Goal: Task Accomplishment & Management: Manage account settings

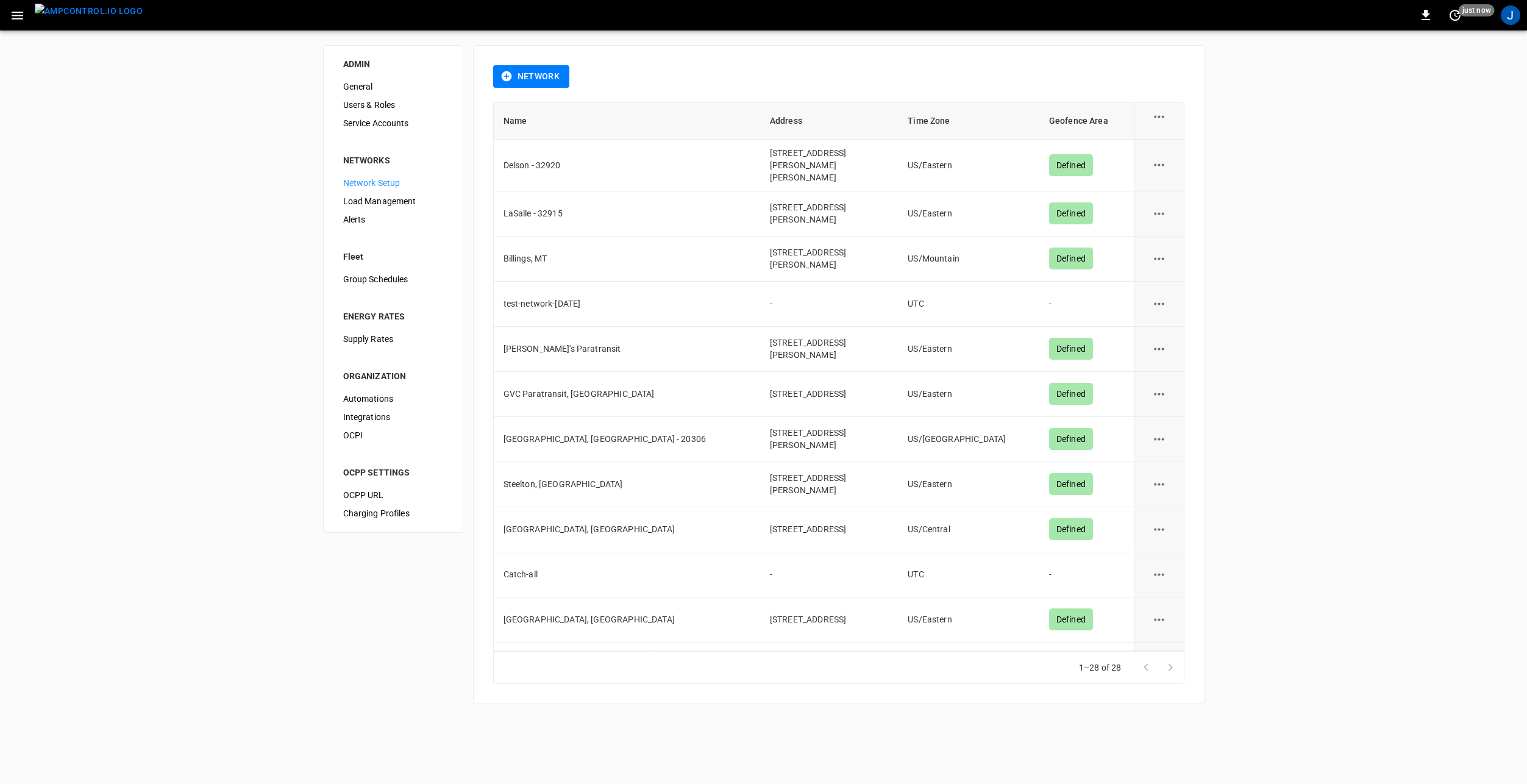
scroll to position [670, 0]
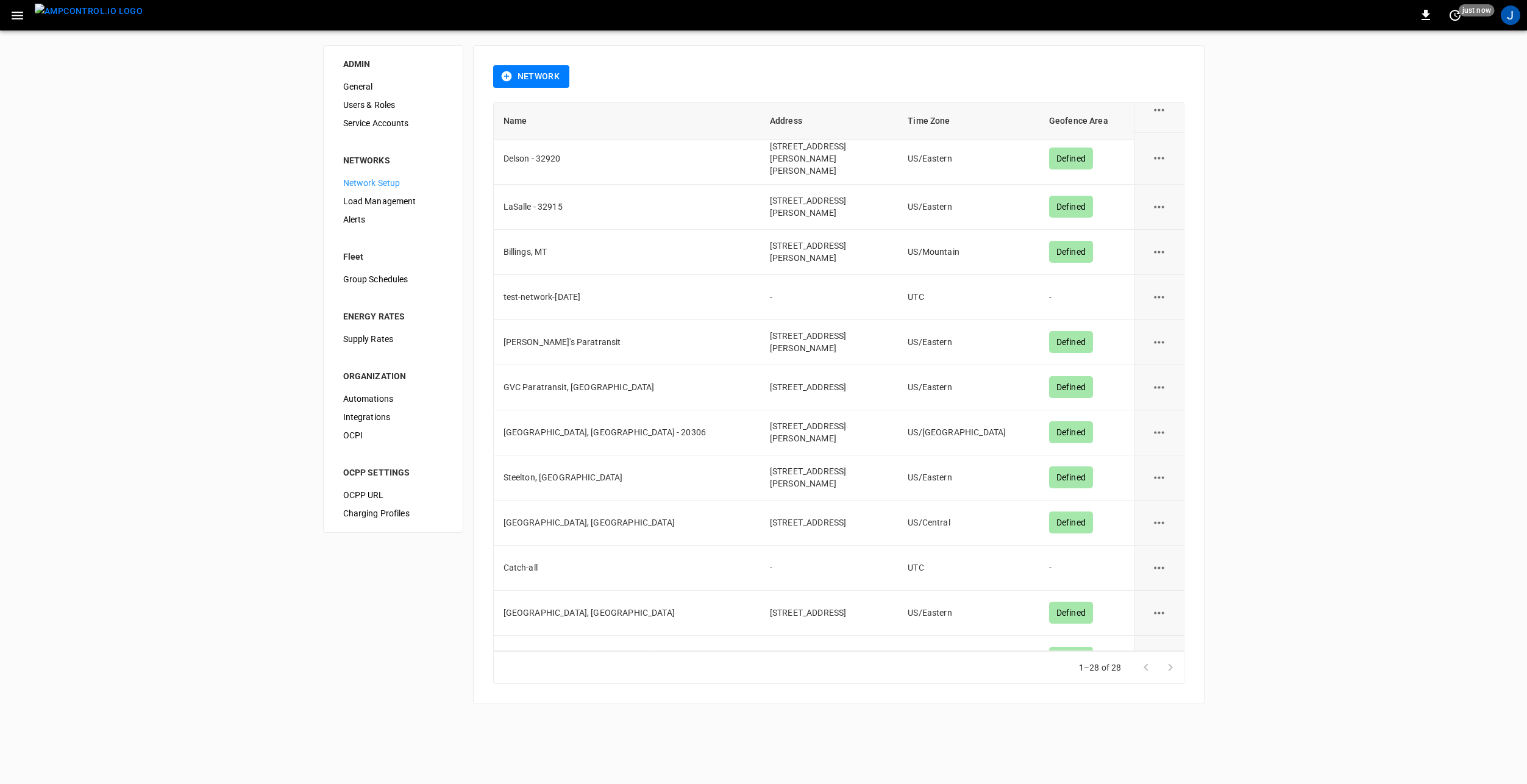
drag, startPoint x: 1156, startPoint y: 438, endPoint x: 1164, endPoint y: 447, distance: 12.0
click at [1156, 470] on icon "network options" at bounding box center [1159, 477] width 15 height 15
click at [1167, 470] on li "Edit" at bounding box center [1159, 475] width 44 height 20
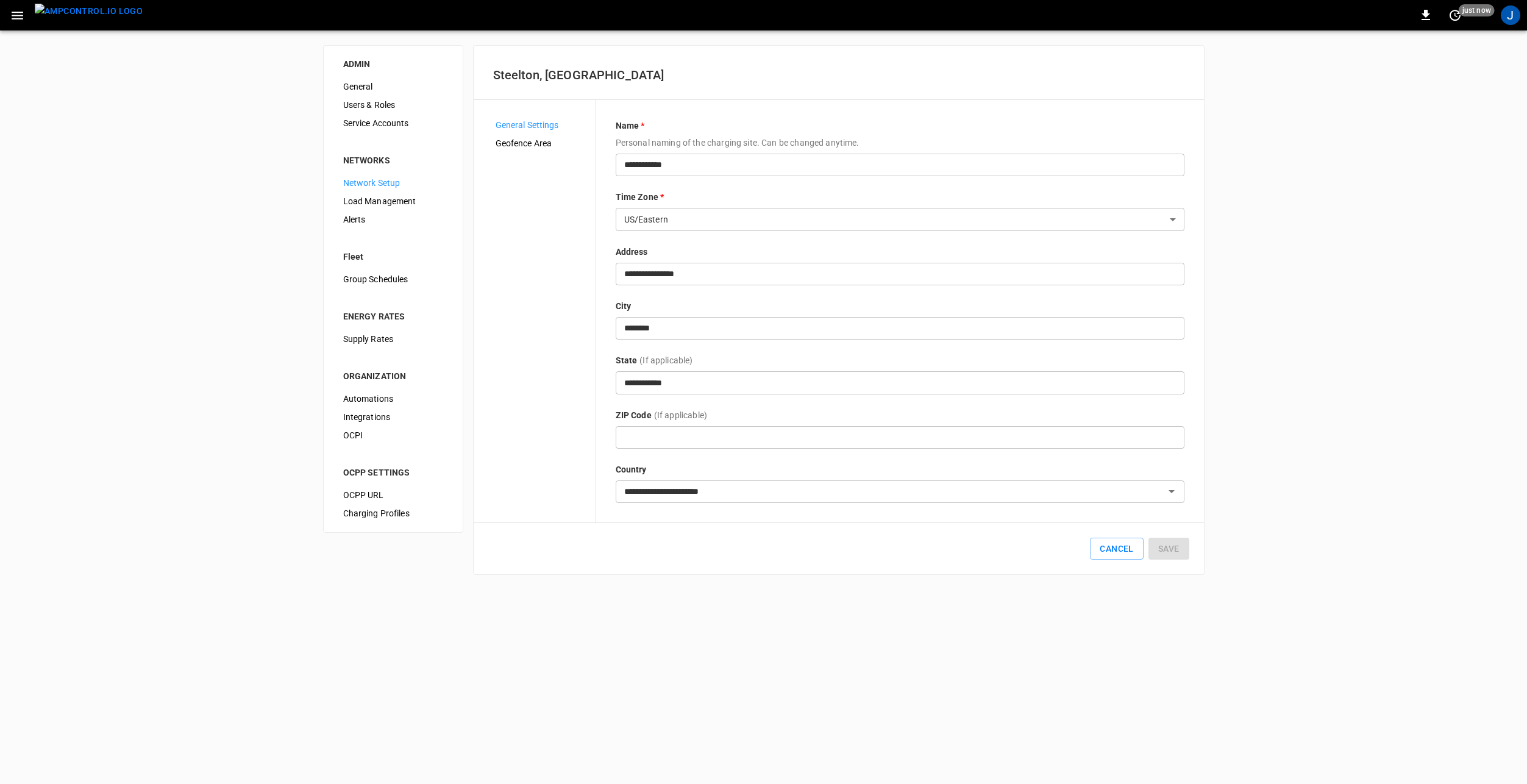
click at [521, 143] on span "Geofence Area" at bounding box center [541, 143] width 91 height 13
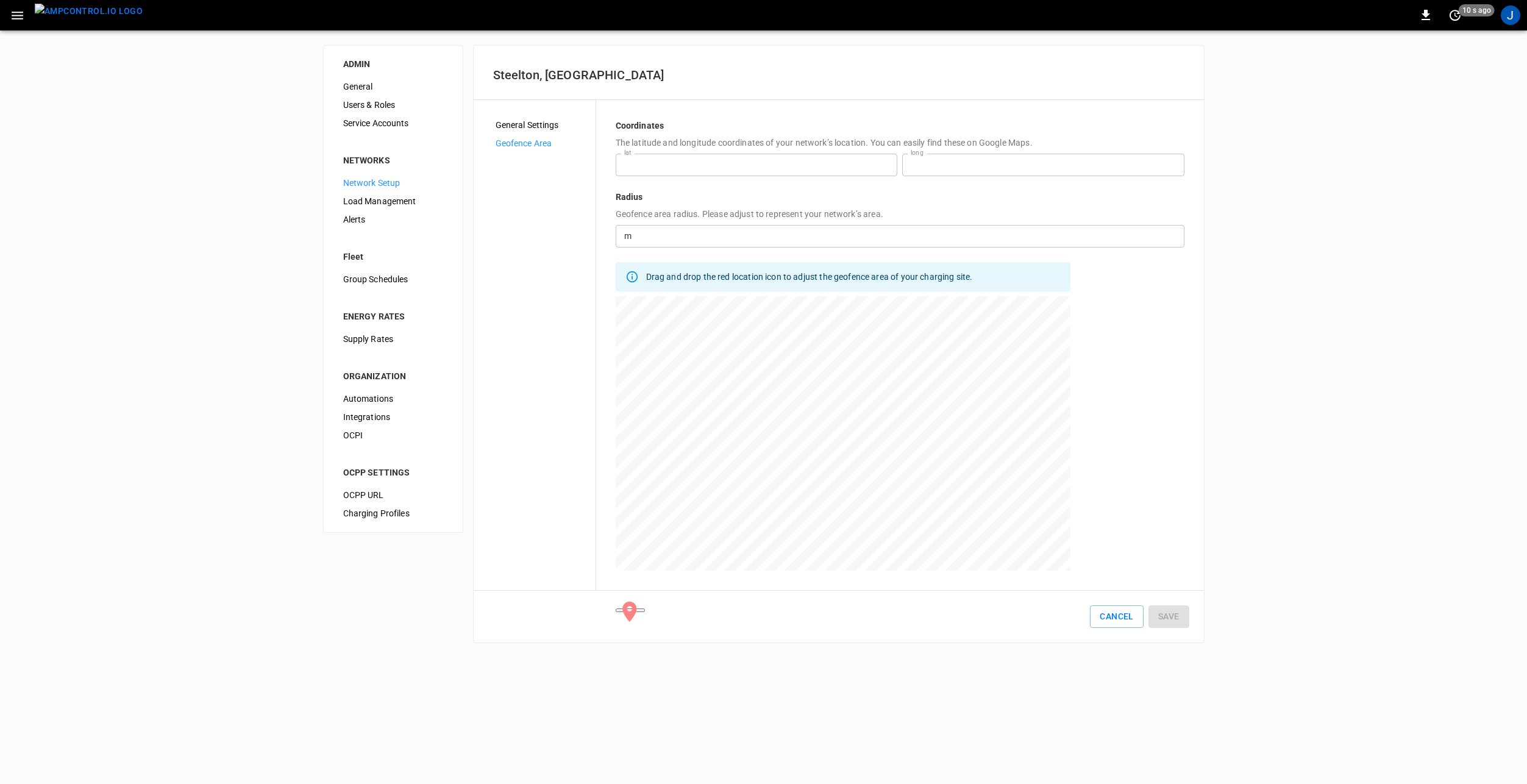
click at [846, 332] on div at bounding box center [843, 449] width 455 height 305
type input "**********"
click at [661, 231] on input "number" at bounding box center [910, 235] width 548 height 23
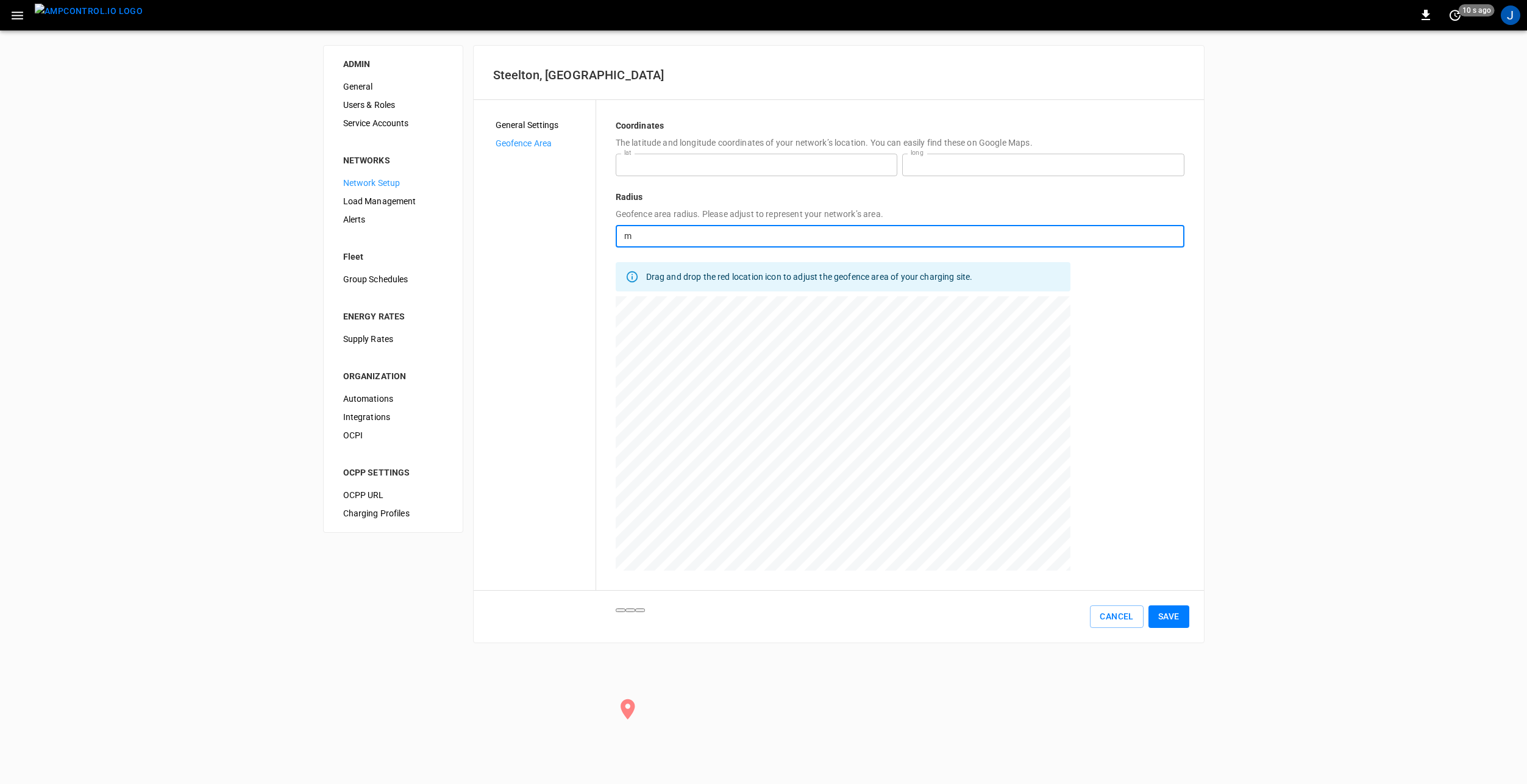
type input "*"
type input "**"
click at [1170, 619] on button "Save" at bounding box center [1169, 616] width 41 height 23
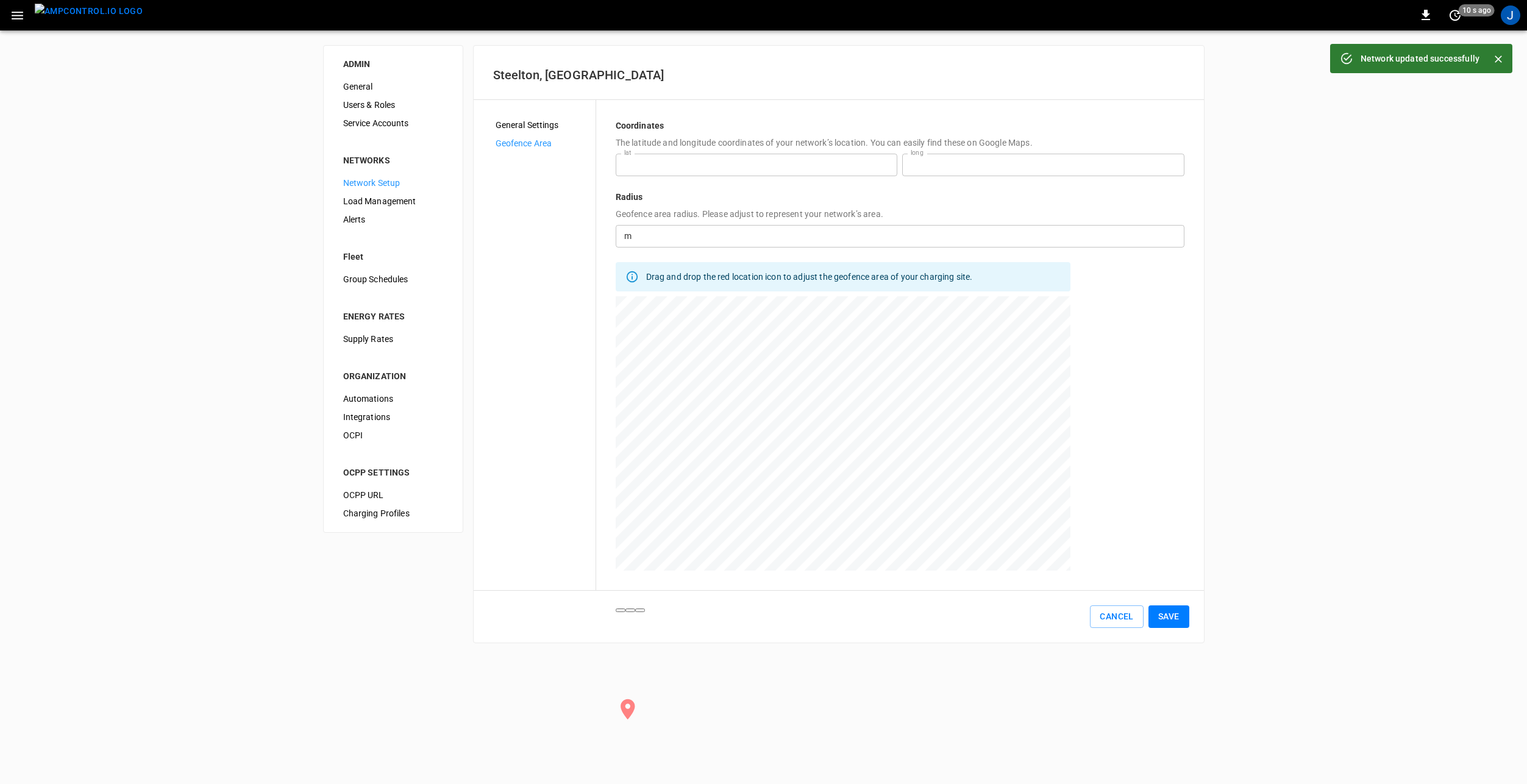
click at [396, 179] on span "Network Setup" at bounding box center [393, 183] width 100 height 13
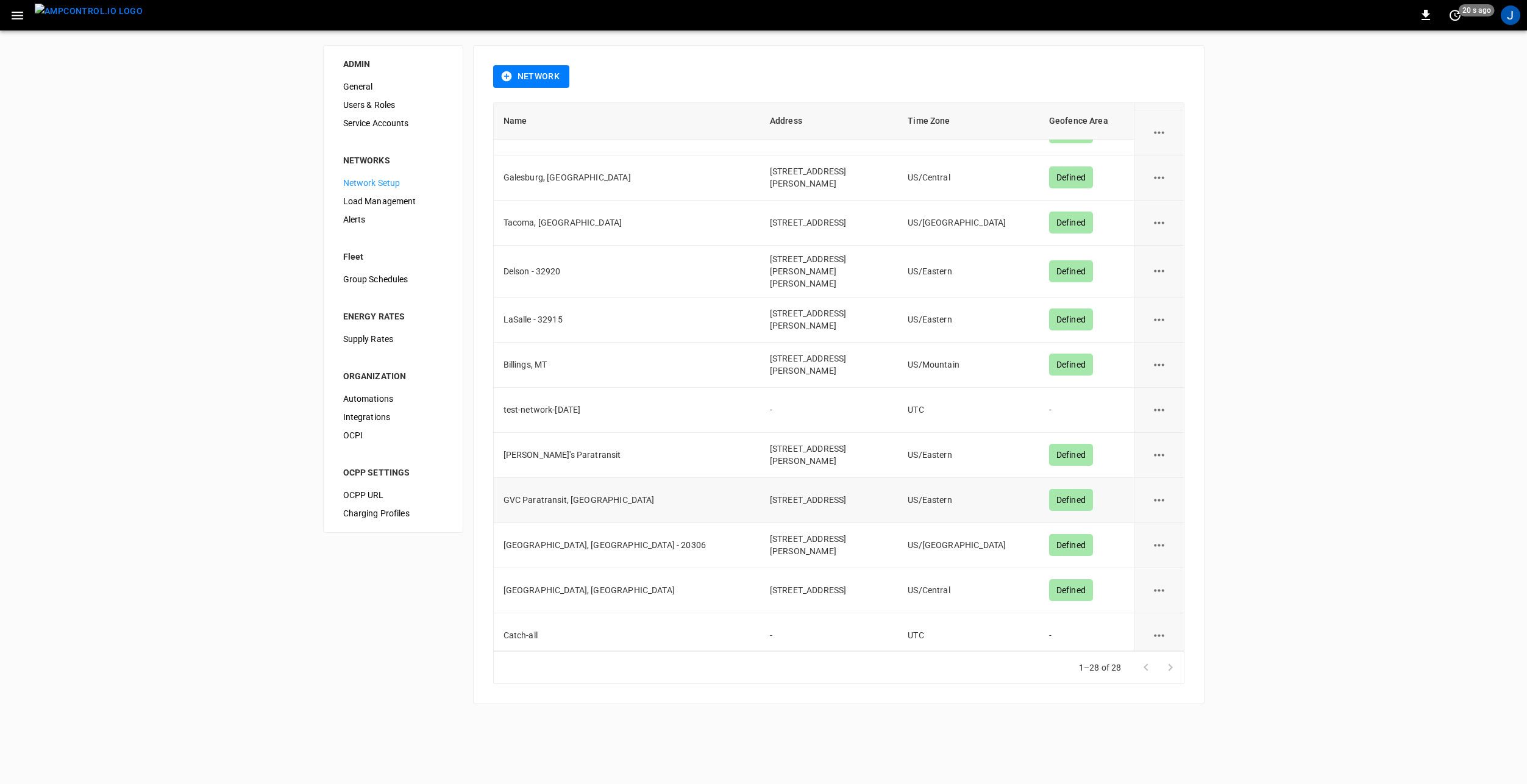
scroll to position [609, 0]
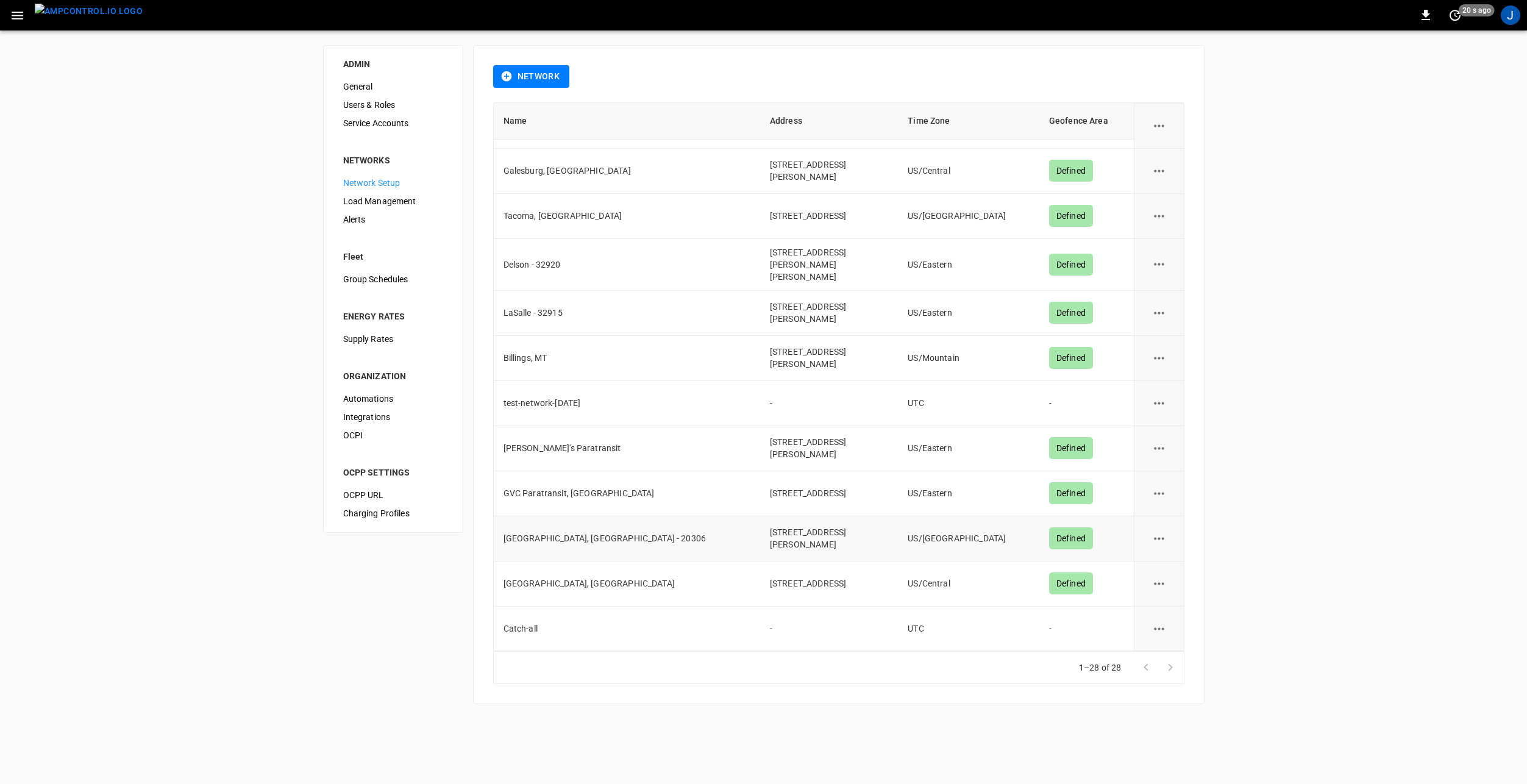
click at [1163, 524] on button "network options" at bounding box center [1159, 539] width 30 height 30
click at [1167, 539] on li "Edit" at bounding box center [1159, 536] width 44 height 20
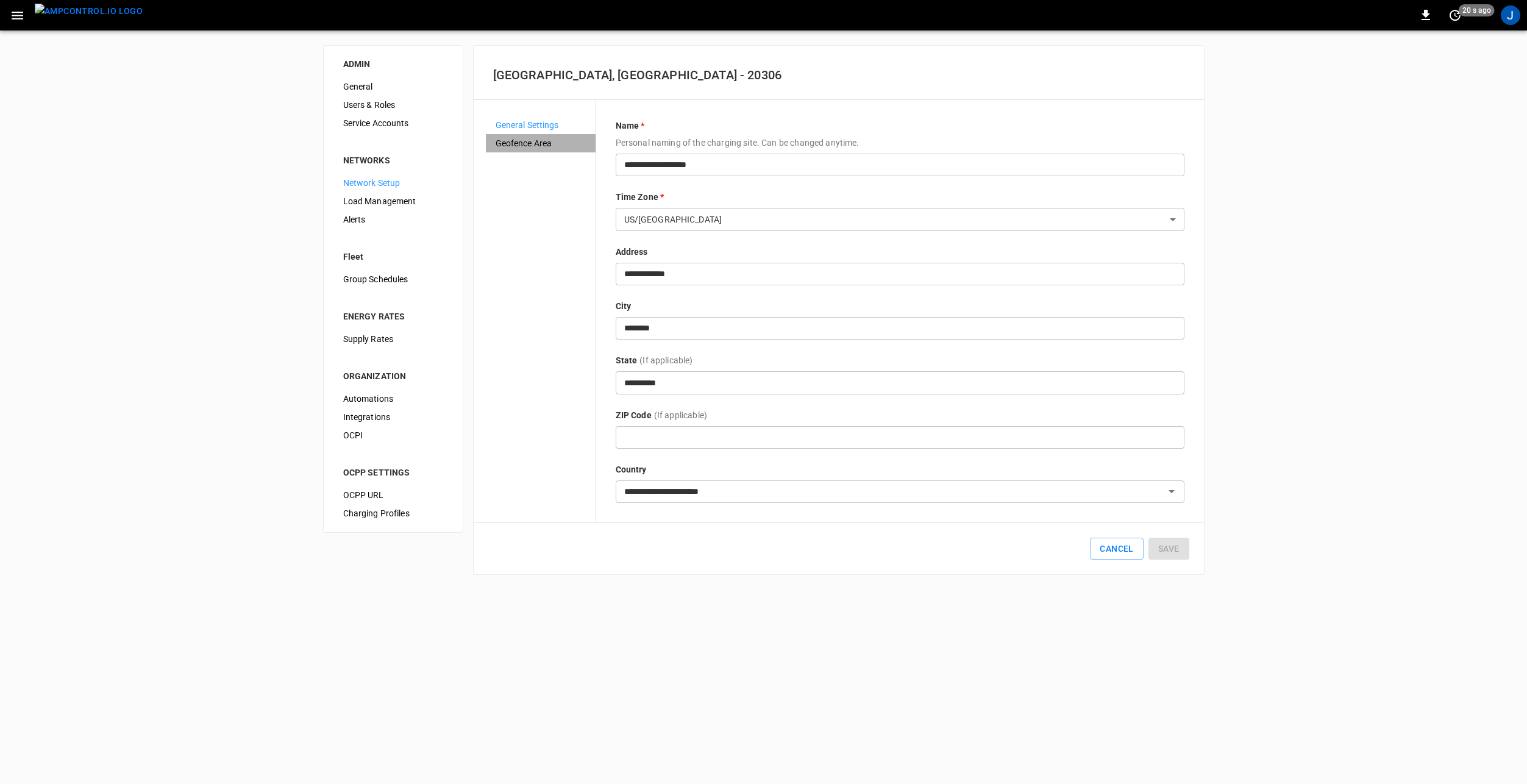
click at [522, 142] on span "Geofence Area" at bounding box center [541, 143] width 91 height 13
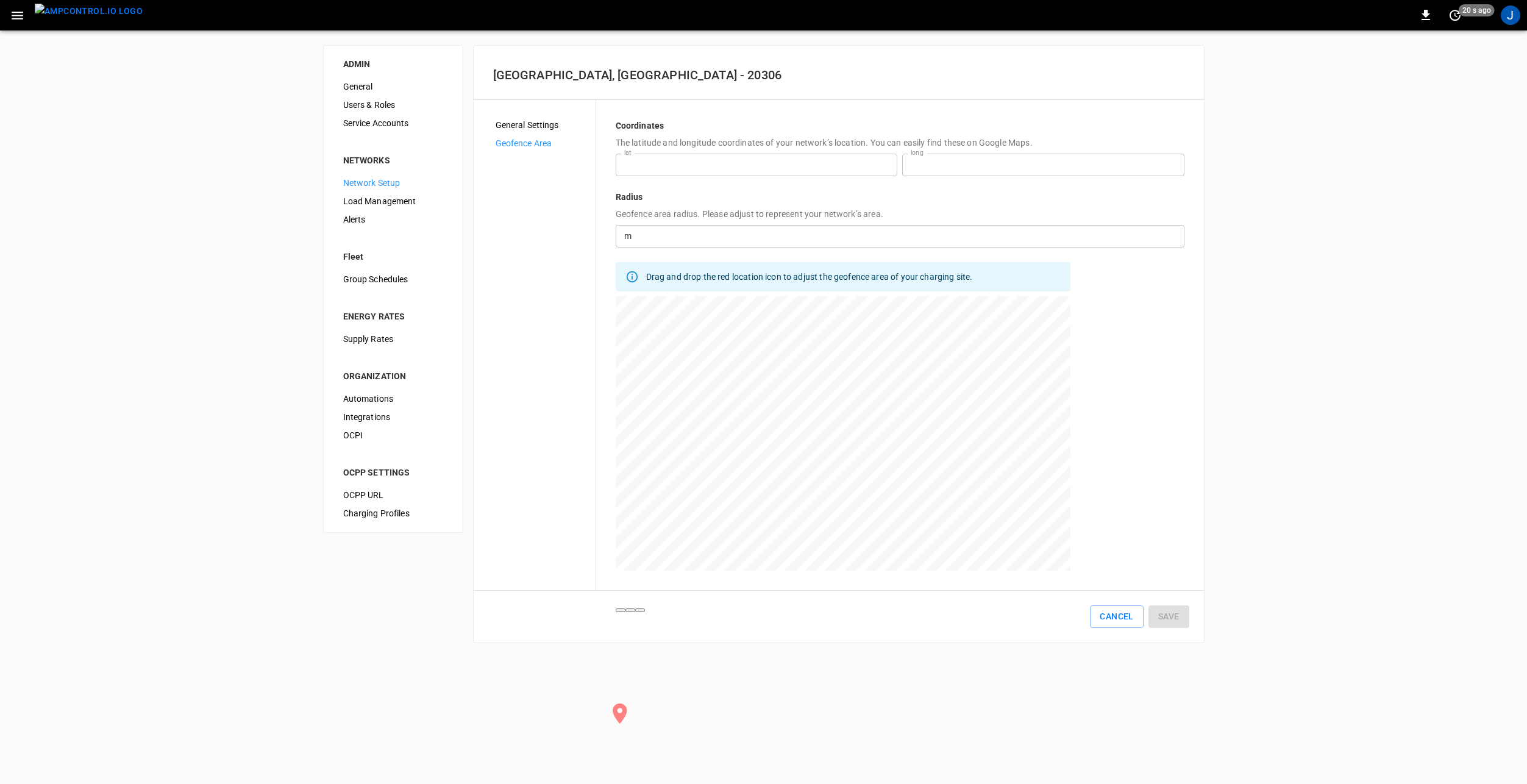
click at [838, 439] on div at bounding box center [843, 449] width 455 height 305
click at [833, 435] on div at bounding box center [843, 449] width 455 height 305
type input "**********"
click at [1158, 614] on button "Save" at bounding box center [1169, 616] width 41 height 23
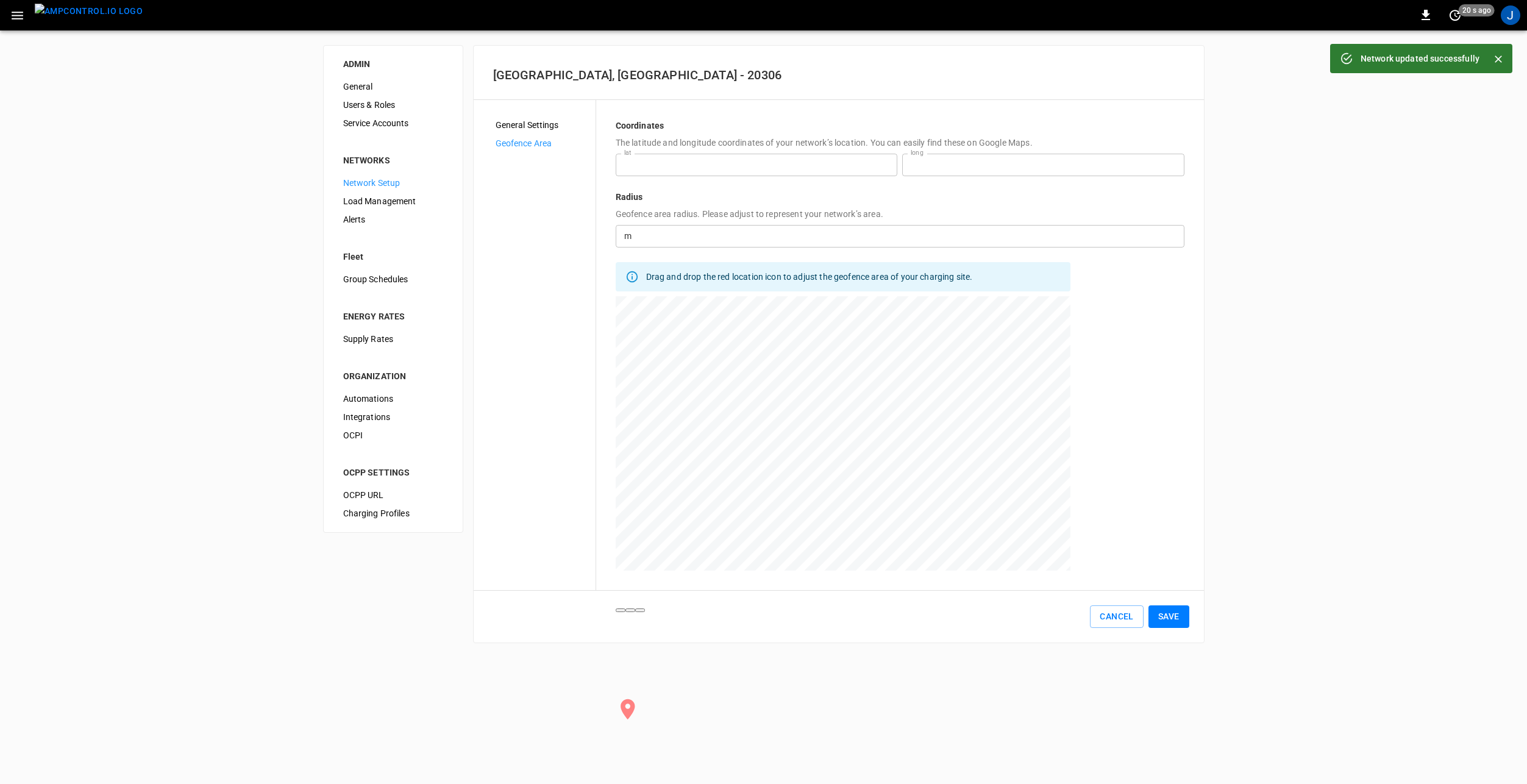
click at [382, 183] on span "Network Setup" at bounding box center [393, 183] width 100 height 13
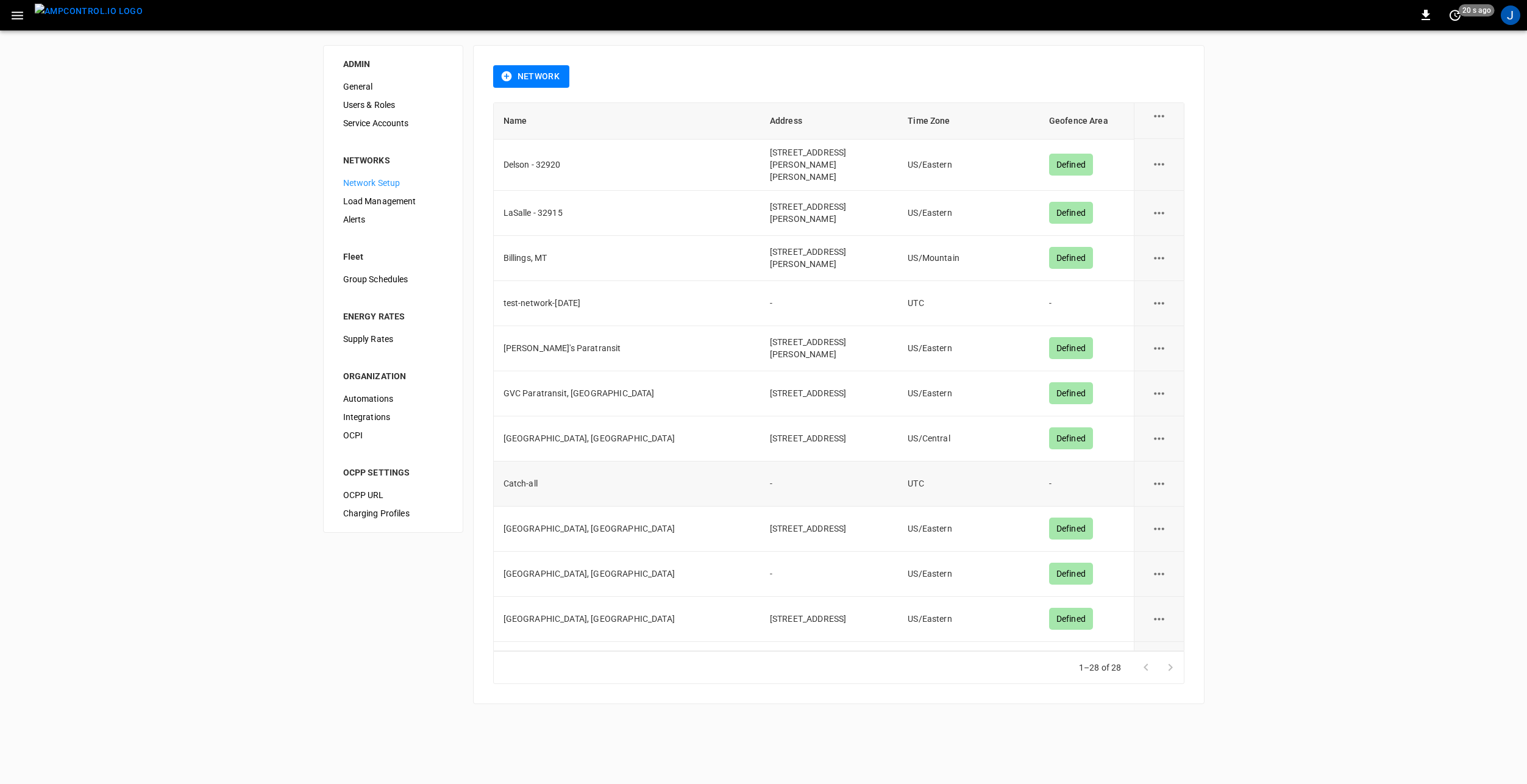
scroll to position [759, 0]
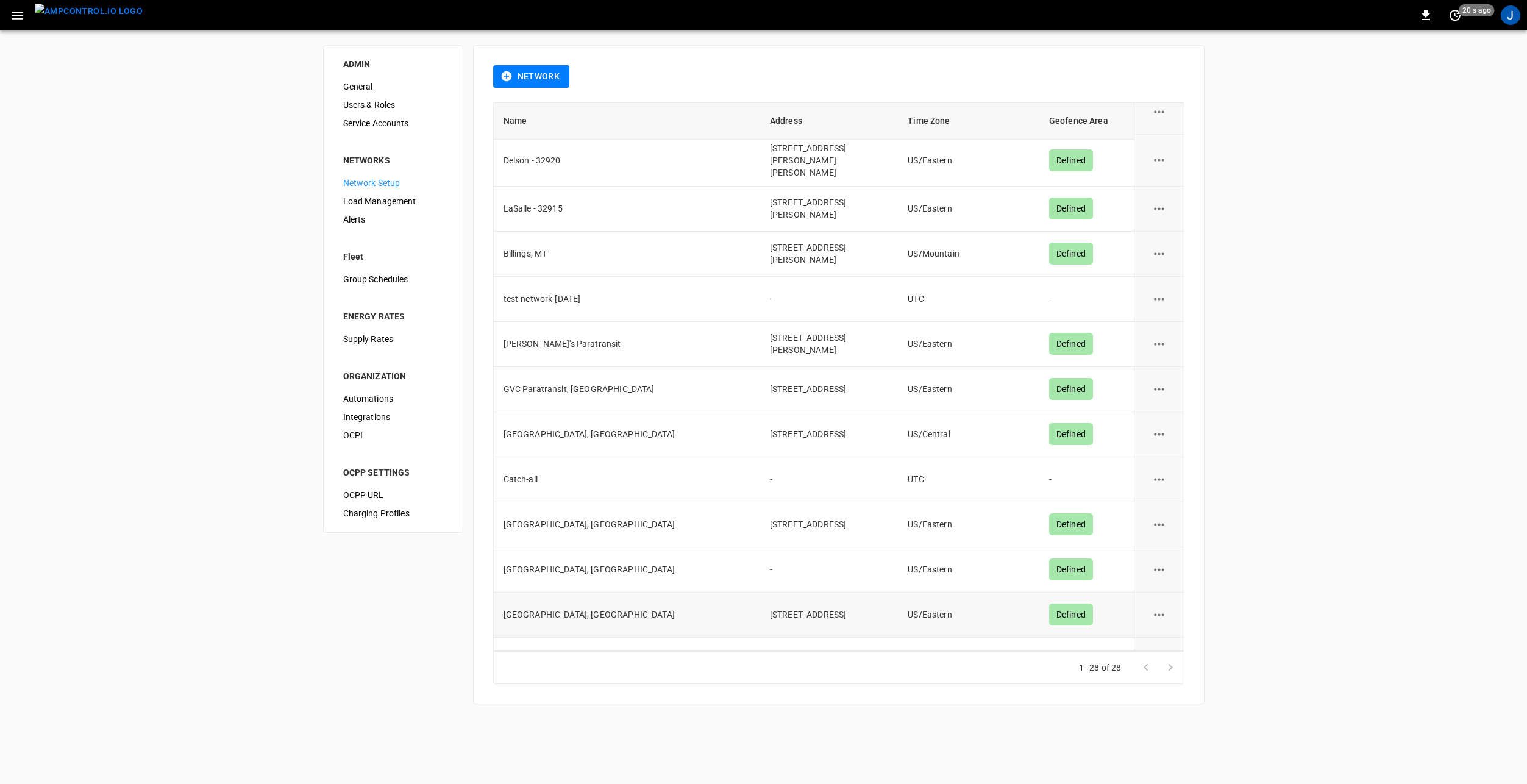
click at [1156, 607] on icon "network options" at bounding box center [1159, 615] width 15 height 15
click at [1167, 605] on li "Edit" at bounding box center [1159, 612] width 44 height 20
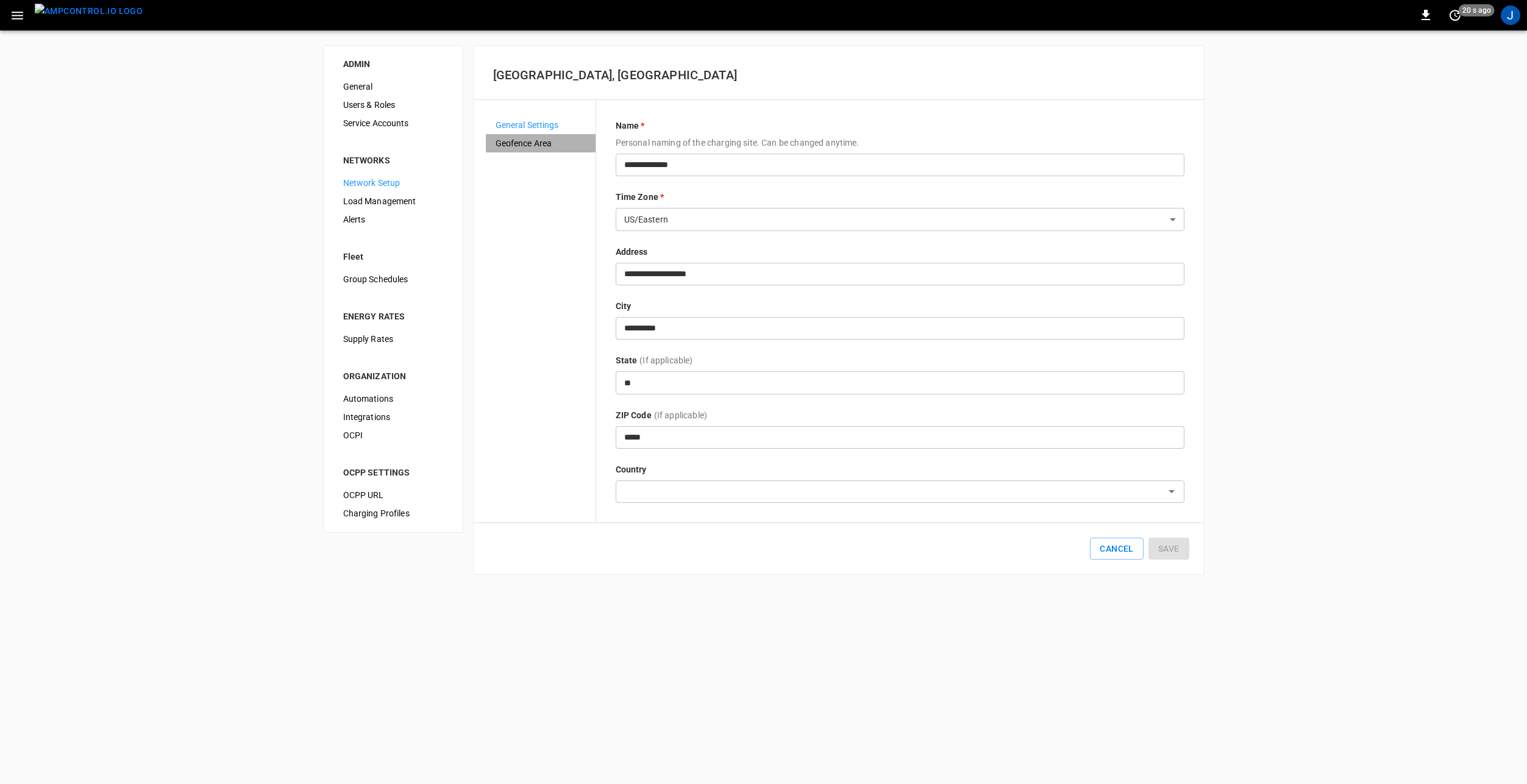
click at [522, 142] on span "Geofence Area" at bounding box center [541, 143] width 91 height 13
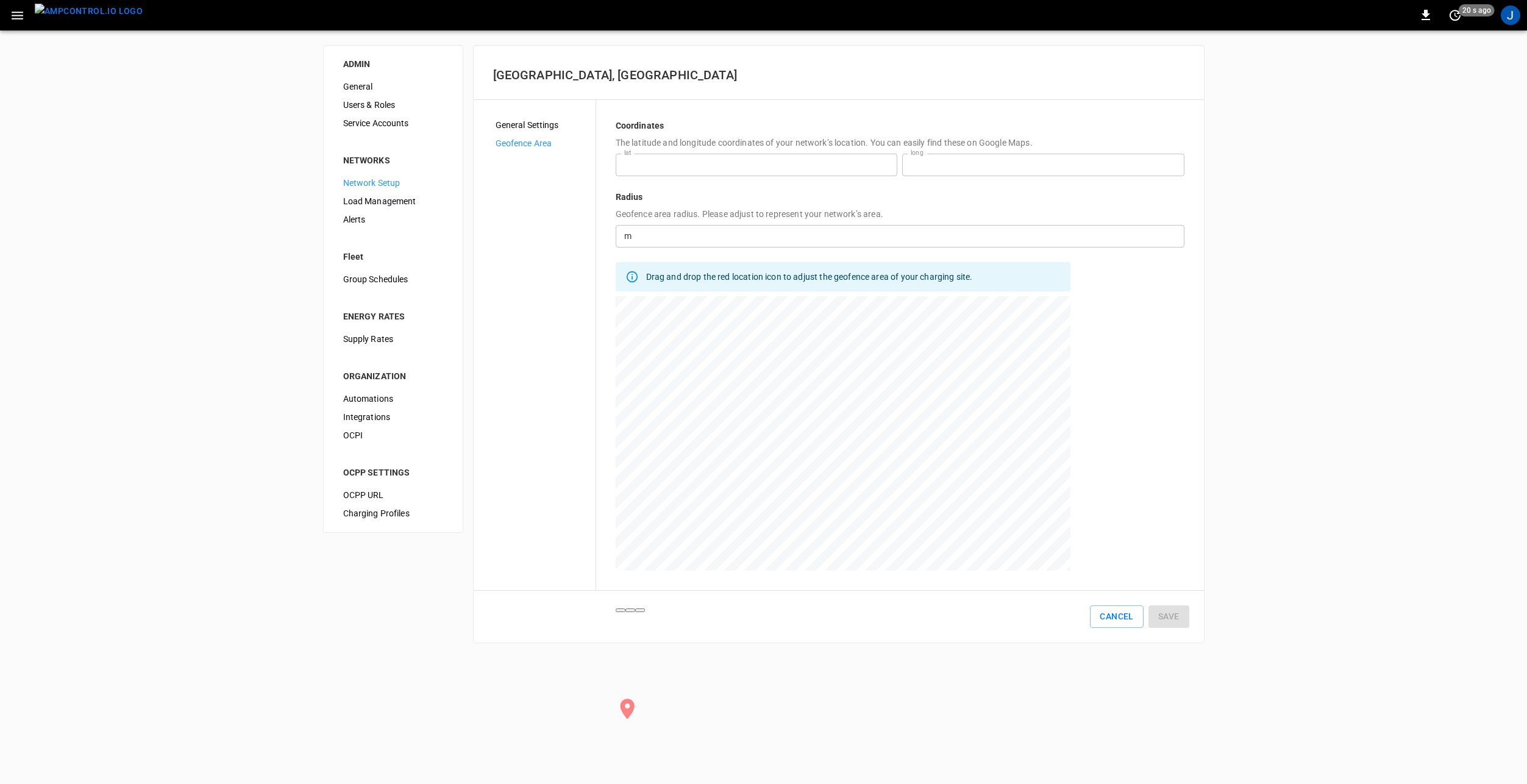
click at [666, 236] on input "number" at bounding box center [910, 235] width 548 height 23
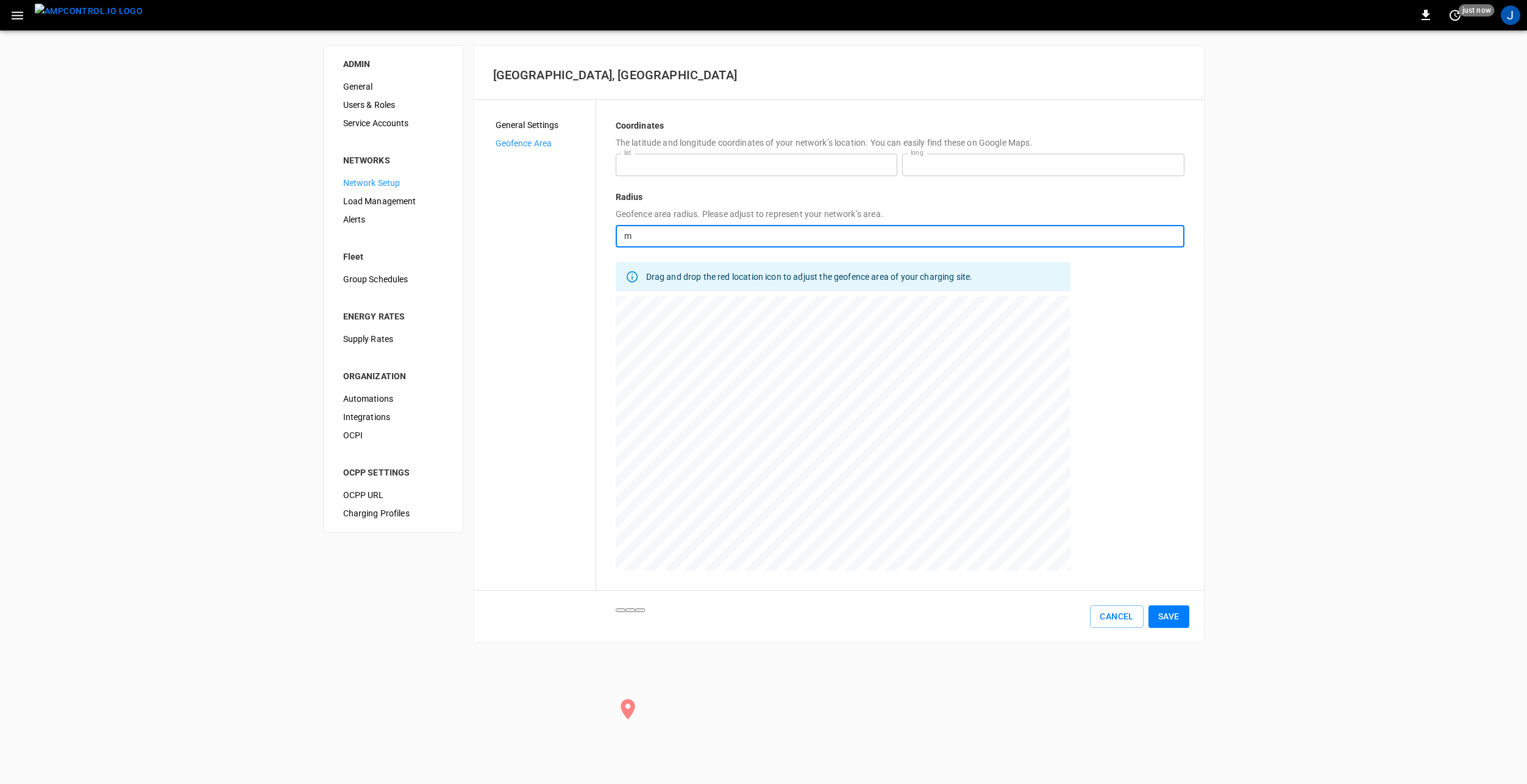
type input "***"
click at [831, 422] on div at bounding box center [843, 449] width 455 height 305
type input "**********"
type input "***"
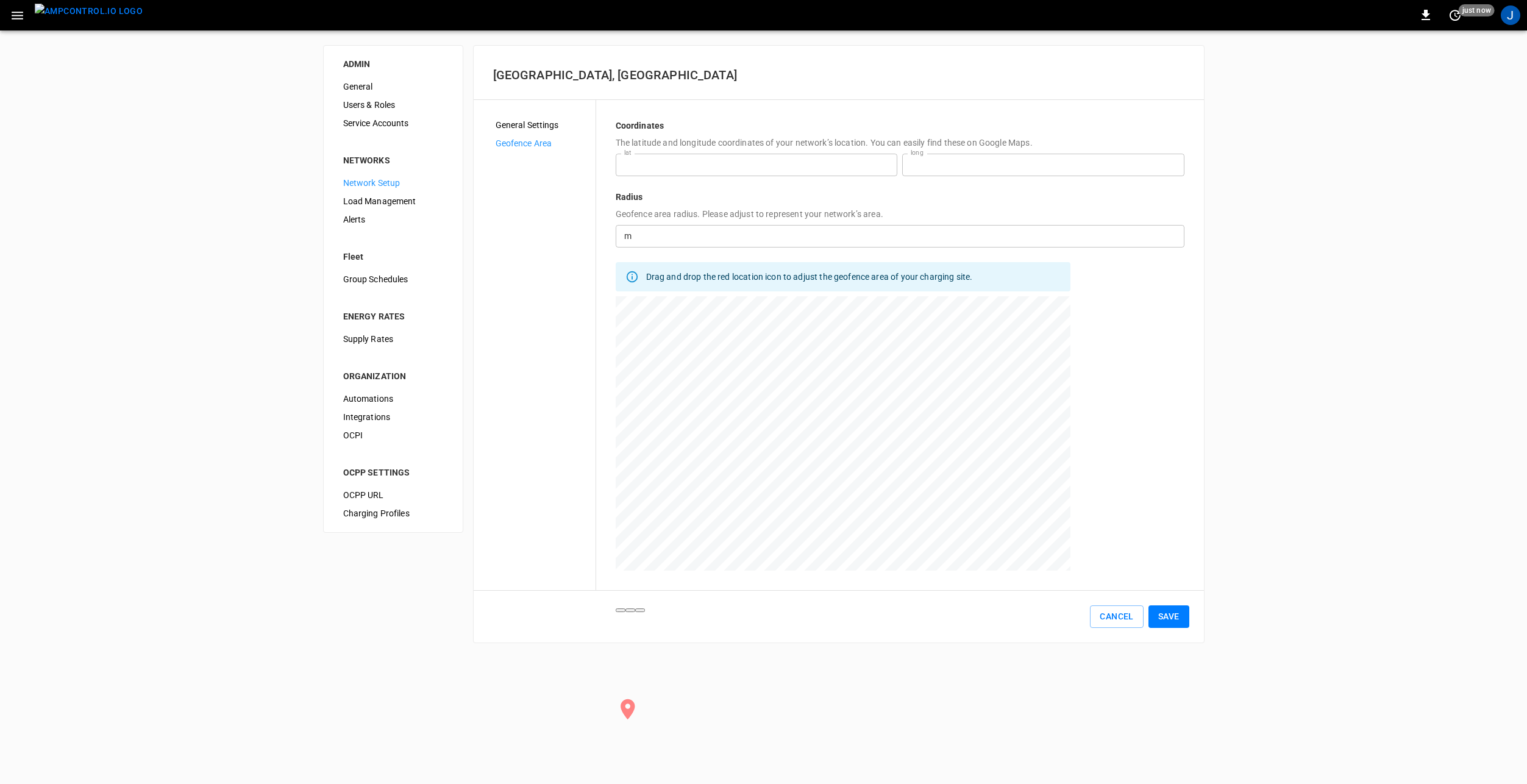
click at [1167, 619] on button "Save" at bounding box center [1169, 616] width 41 height 23
click at [380, 184] on span "Network Setup" at bounding box center [393, 183] width 100 height 13
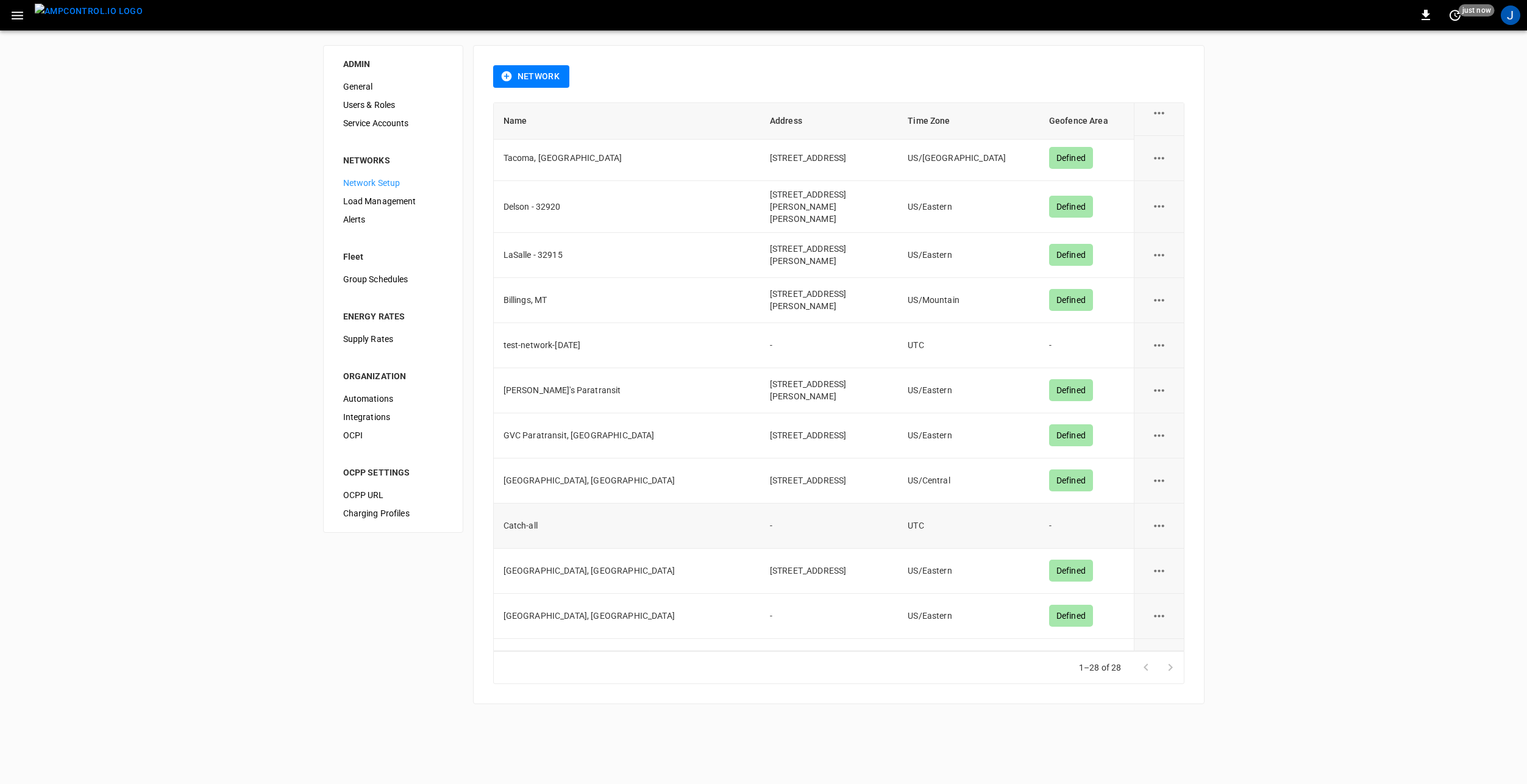
scroll to position [759, 0]
click at [1154, 613] on icon "network options" at bounding box center [1159, 614] width 10 height 3
click at [1157, 610] on li "Edit" at bounding box center [1159, 612] width 44 height 20
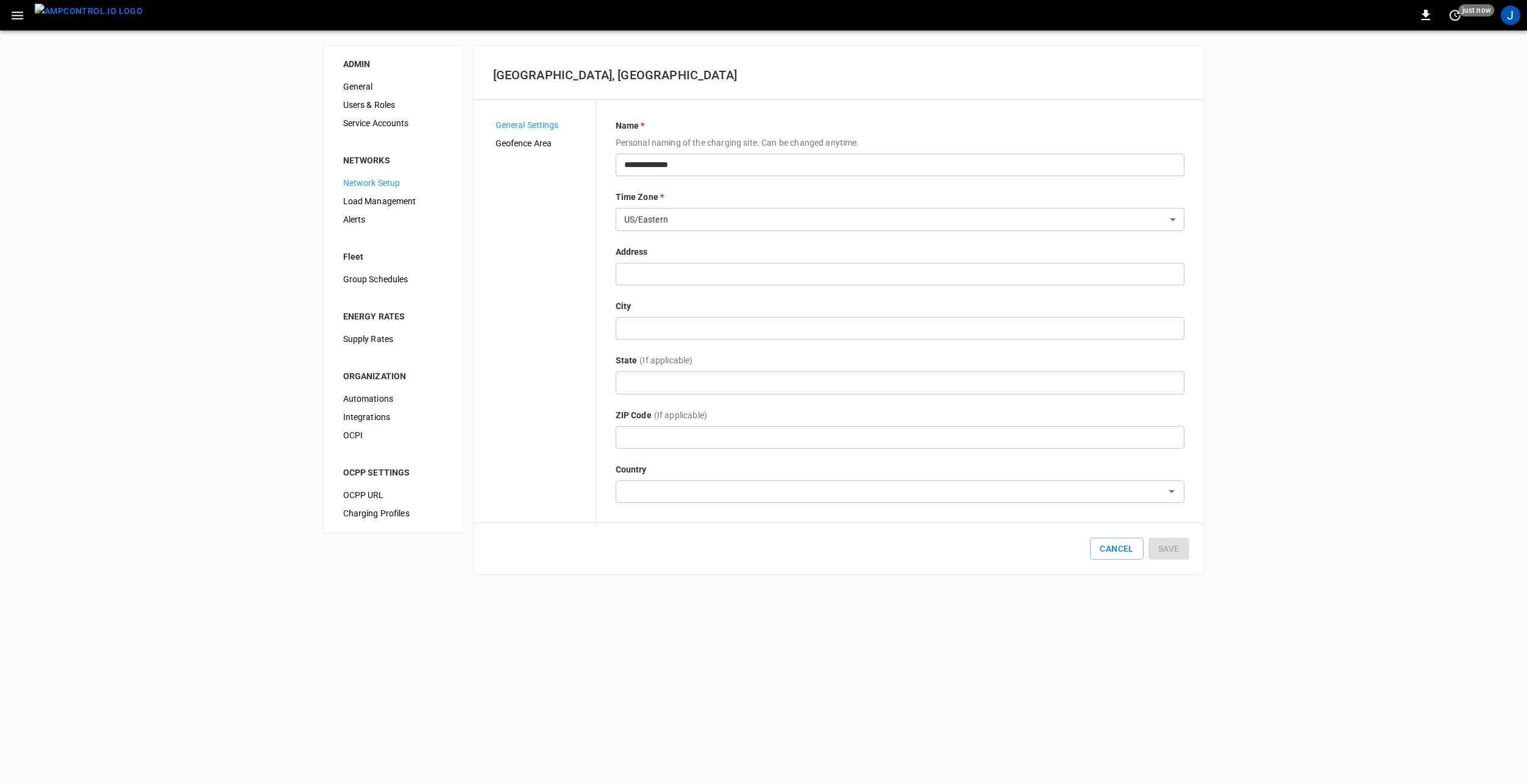
click at [513, 146] on span "Geofence Area" at bounding box center [541, 143] width 91 height 13
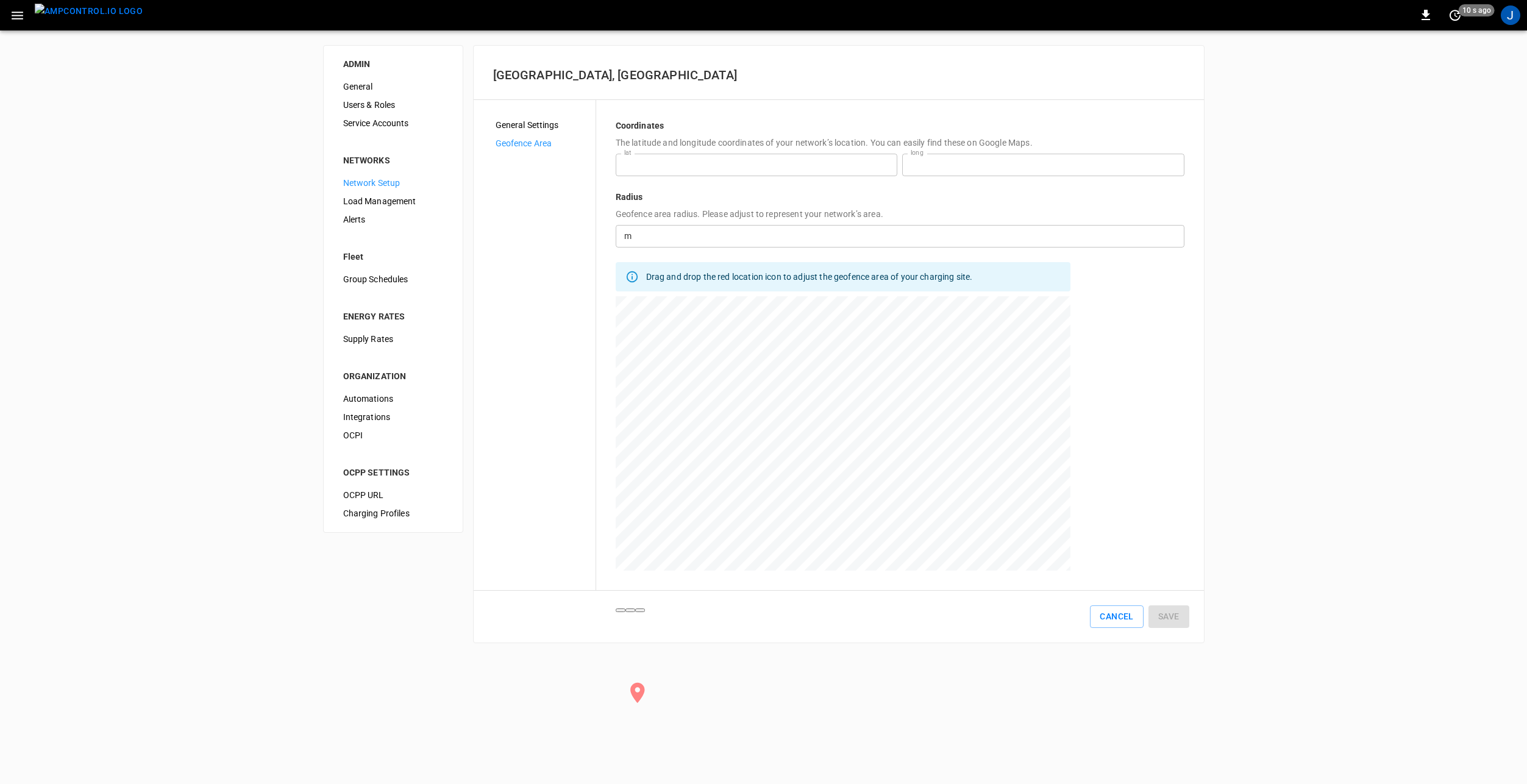
click at [851, 411] on div at bounding box center [843, 449] width 455 height 305
type input "**********"
click at [1171, 618] on button "Save" at bounding box center [1169, 616] width 41 height 23
click at [1166, 622] on button "Save" at bounding box center [1169, 616] width 41 height 23
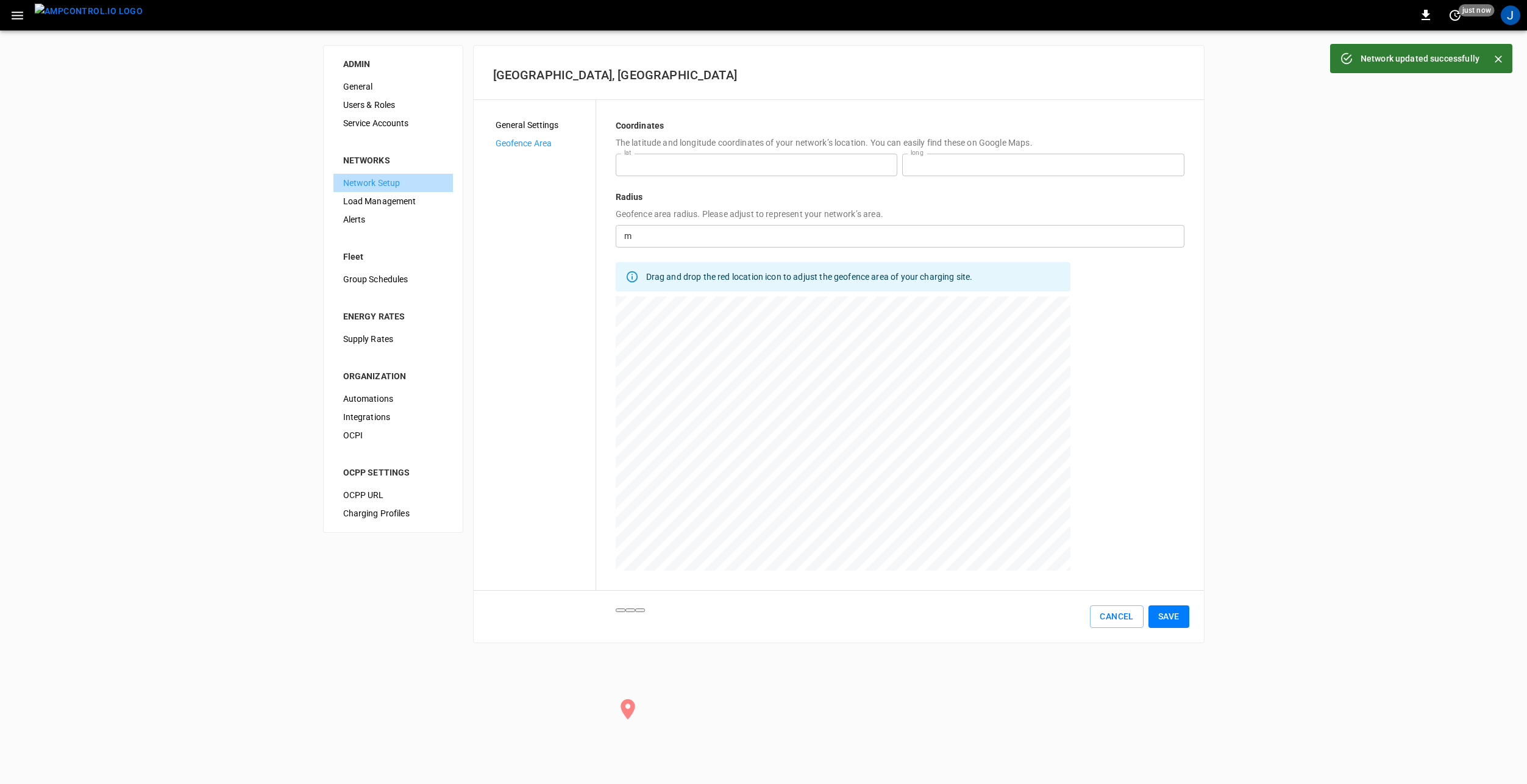
click at [402, 183] on span "Network Setup" at bounding box center [393, 183] width 100 height 13
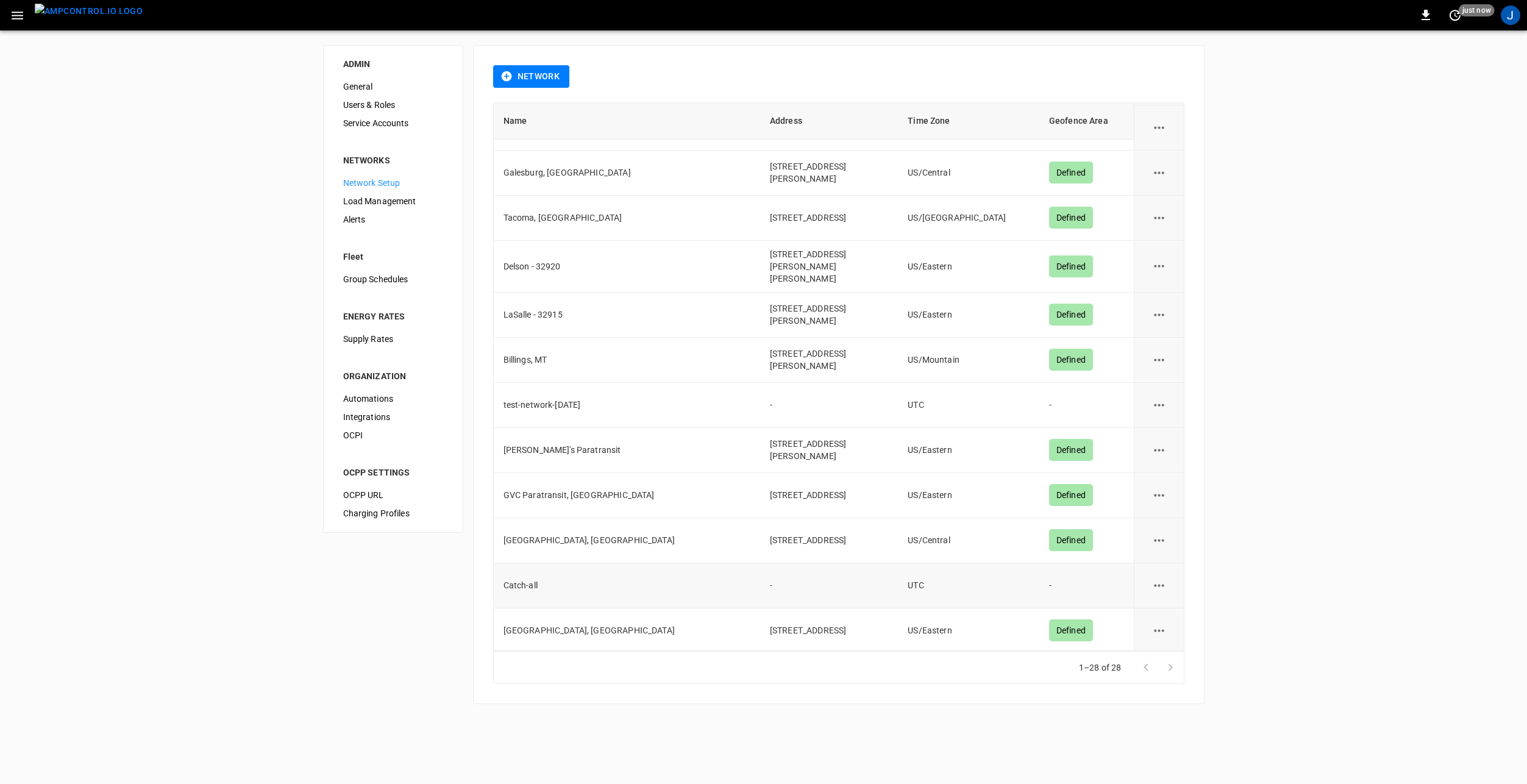
scroll to position [759, 0]
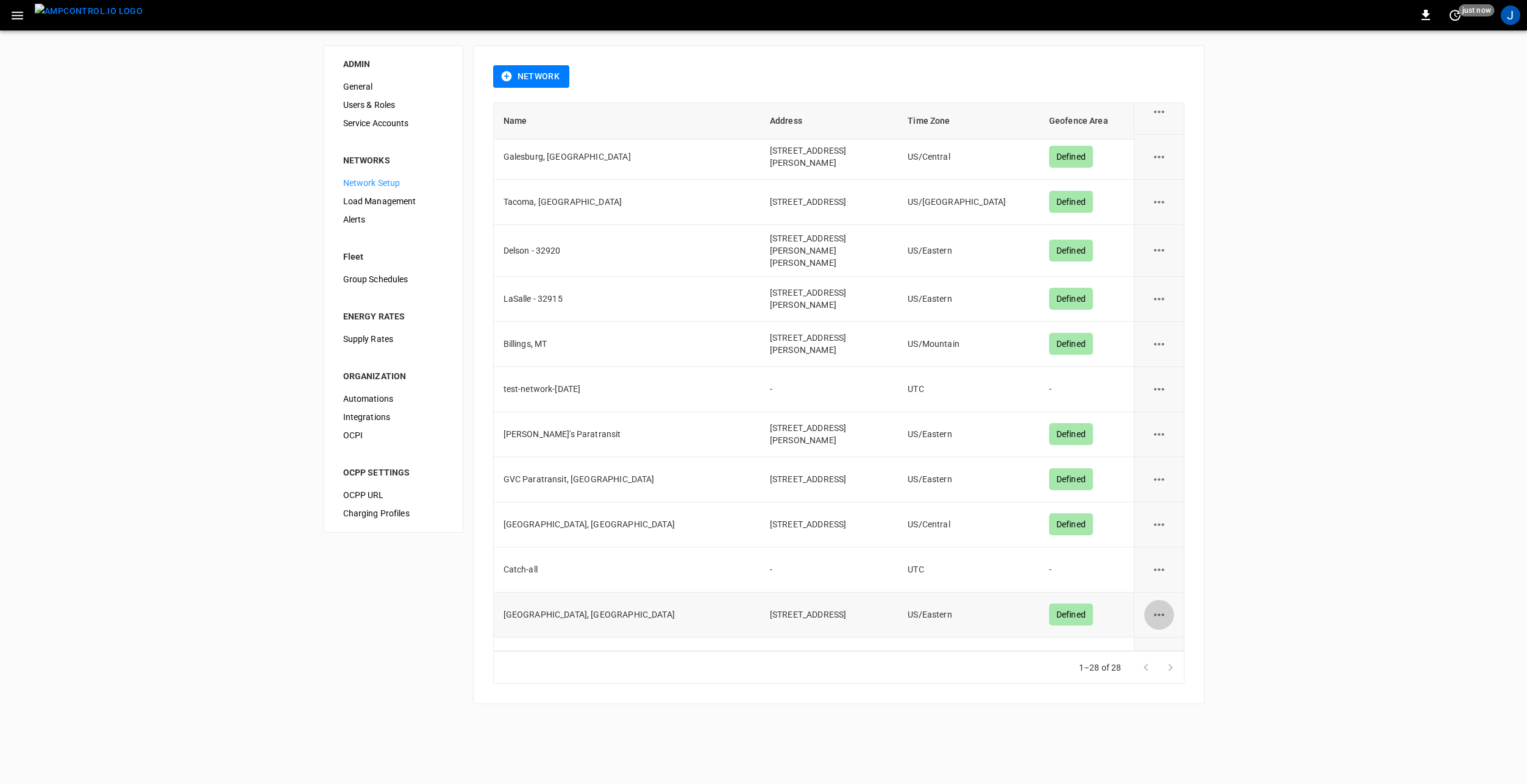
click at [1153, 607] on icon "network options" at bounding box center [1159, 615] width 15 height 15
click at [1156, 607] on li "Edit" at bounding box center [1159, 612] width 44 height 20
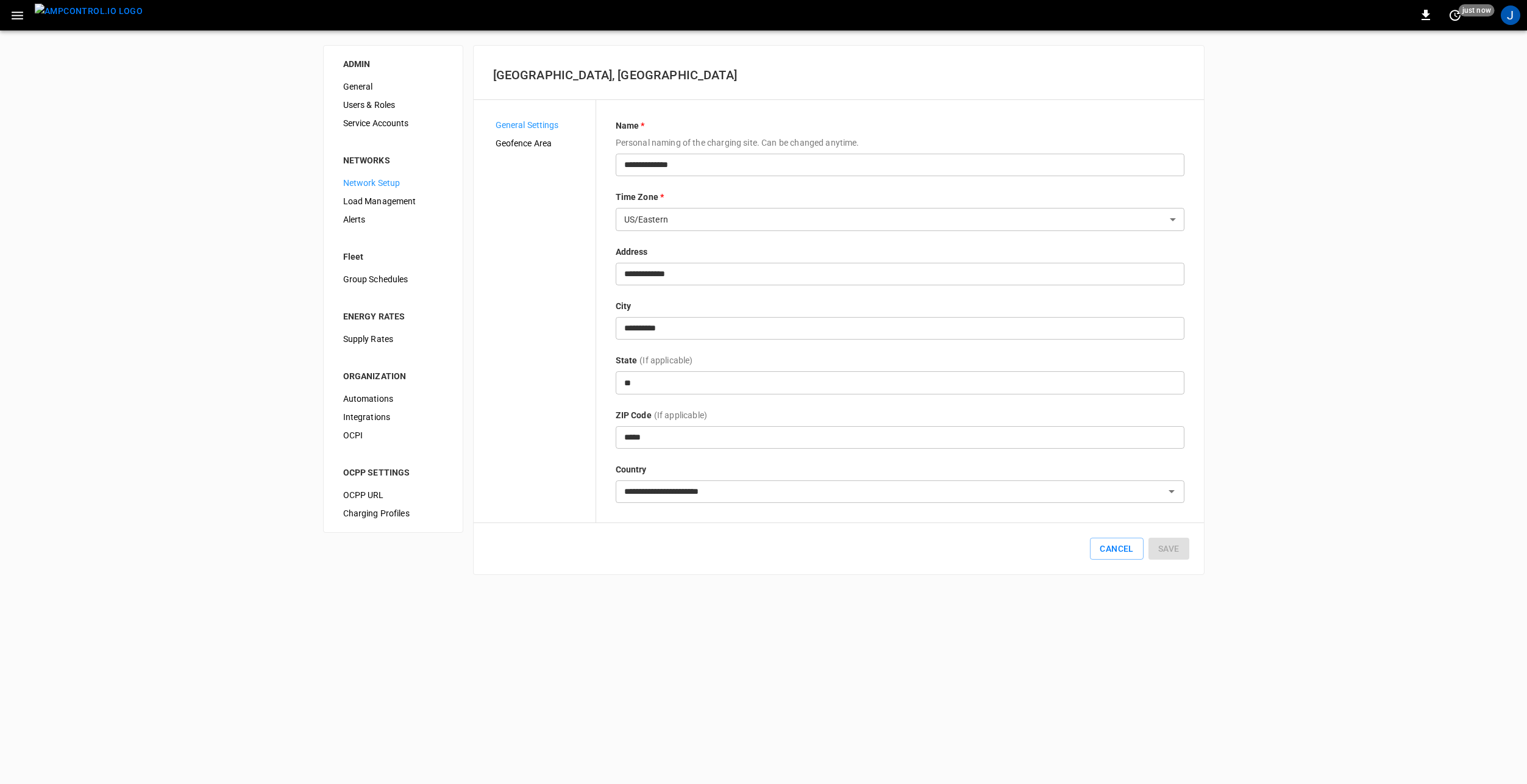
click at [507, 140] on span "Geofence Area" at bounding box center [541, 143] width 91 height 13
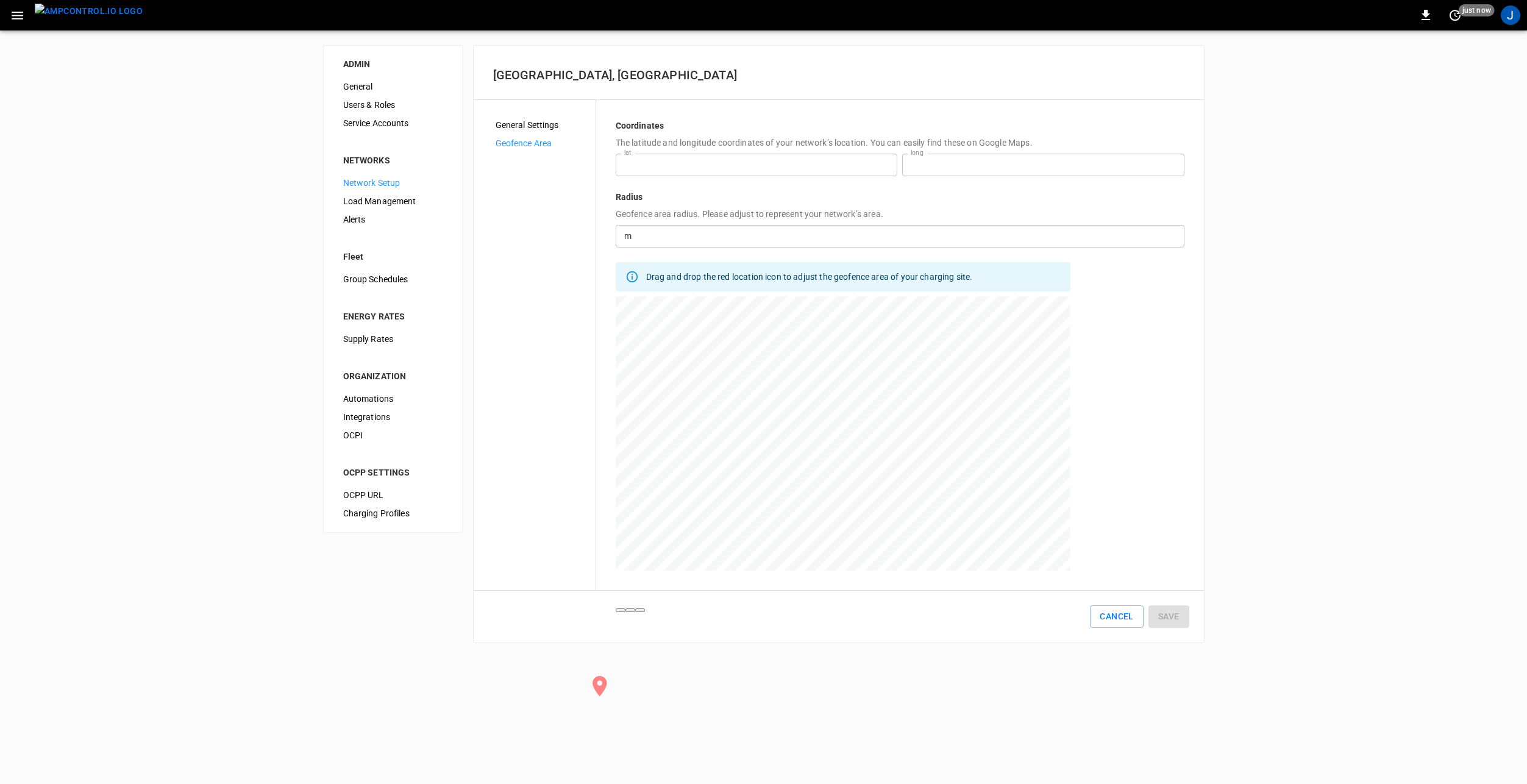
click at [724, 230] on input "number" at bounding box center [910, 235] width 548 height 23
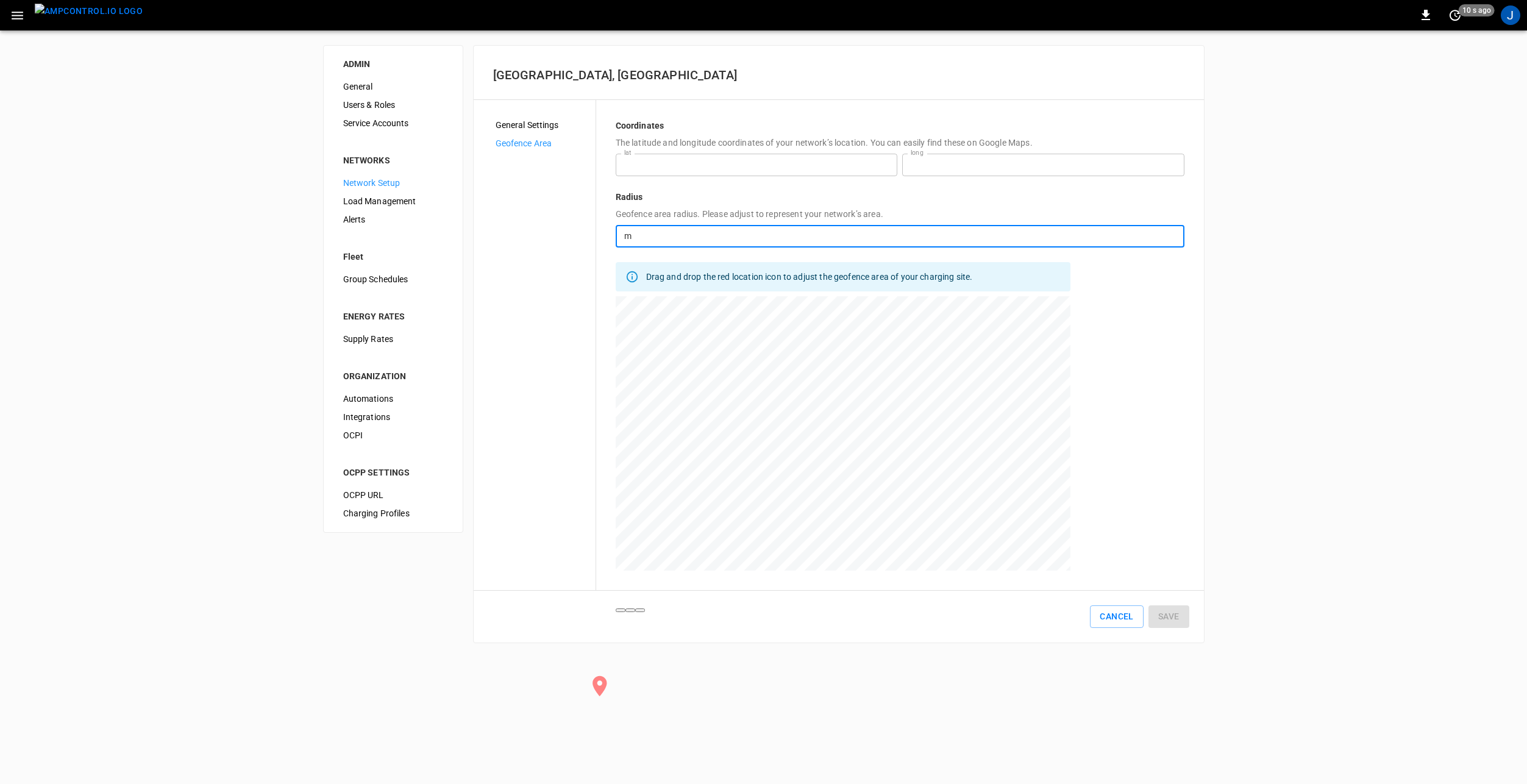
type input "**"
click at [728, 426] on div at bounding box center [843, 449] width 455 height 305
type input "**********"
type input "**"
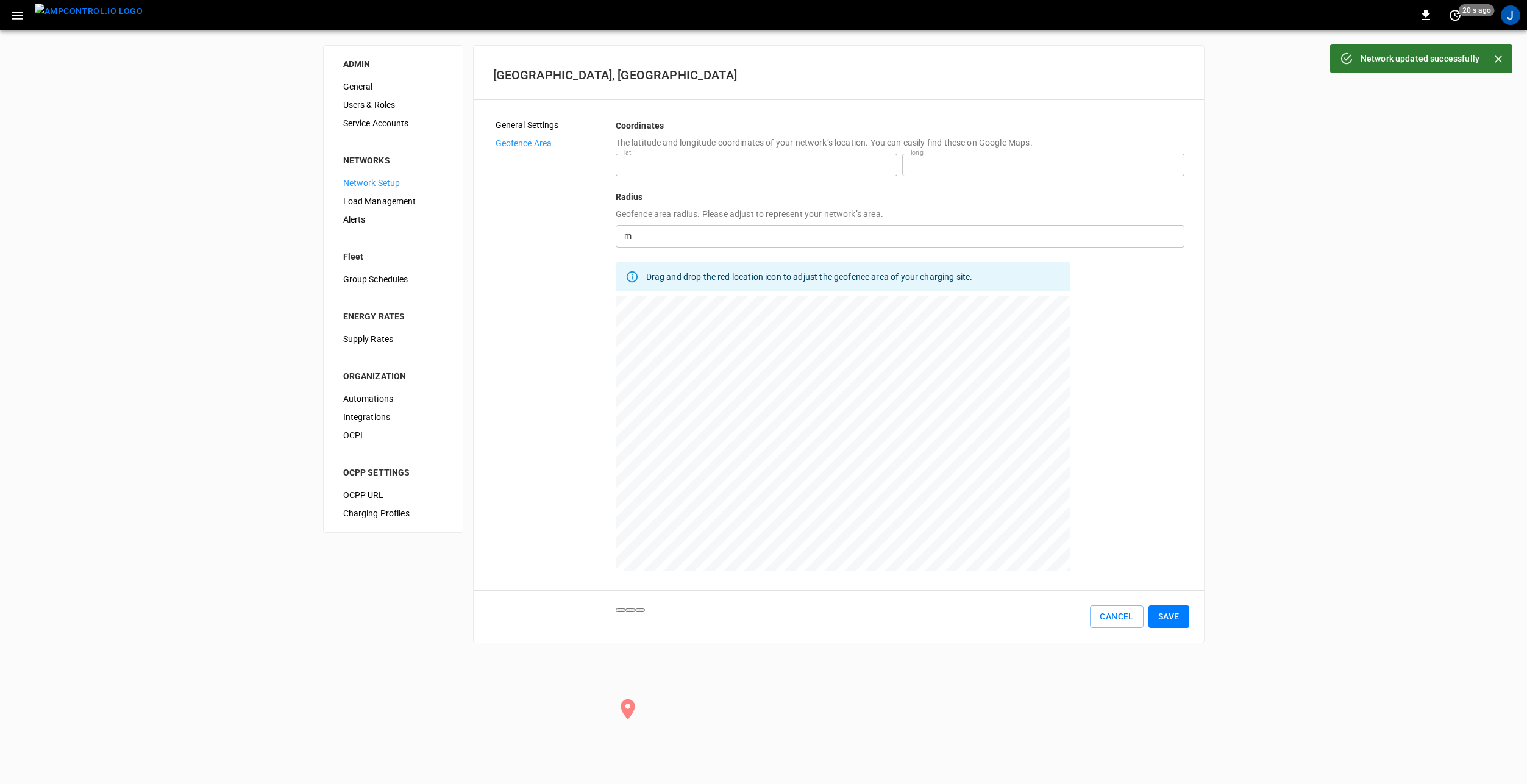
click at [379, 183] on span "Network Setup" at bounding box center [393, 183] width 100 height 13
